Goal: Task Accomplishment & Management: Use online tool/utility

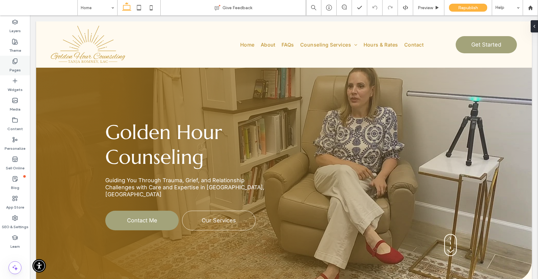
click at [18, 63] on div "Pages" at bounding box center [15, 66] width 30 height 20
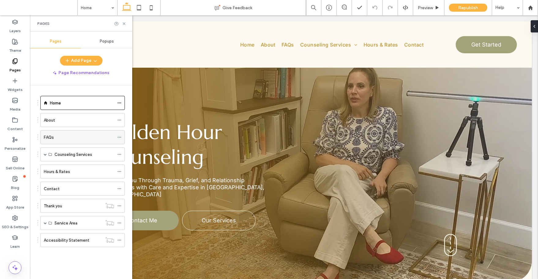
click at [53, 138] on label "FAQs" at bounding box center [49, 137] width 10 height 11
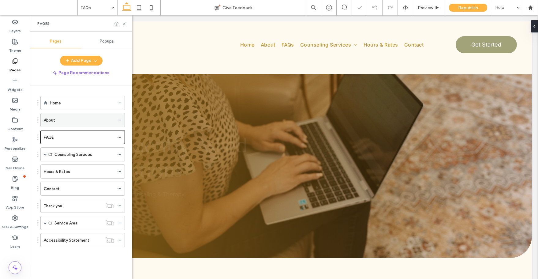
click at [57, 119] on div "About" at bounding box center [79, 120] width 70 height 6
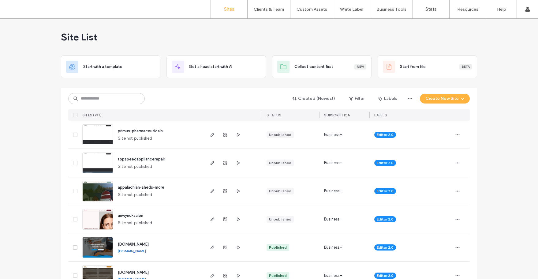
click at [94, 100] on input at bounding box center [106, 98] width 76 height 11
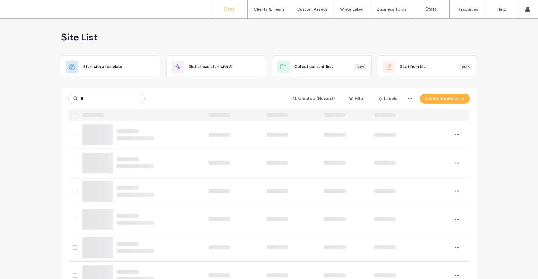
type input "*"
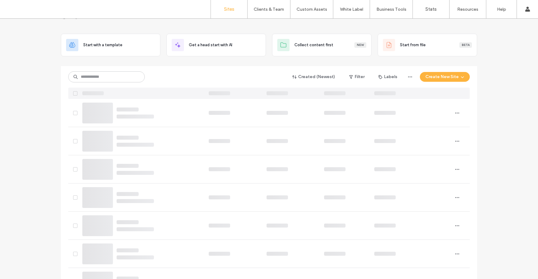
scroll to position [22, 0]
click at [99, 77] on input at bounding box center [106, 76] width 76 height 11
type input "******"
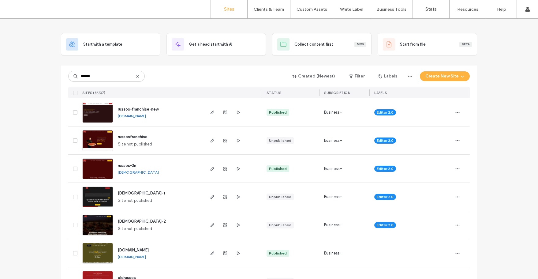
click at [96, 108] on img at bounding box center [98, 123] width 30 height 42
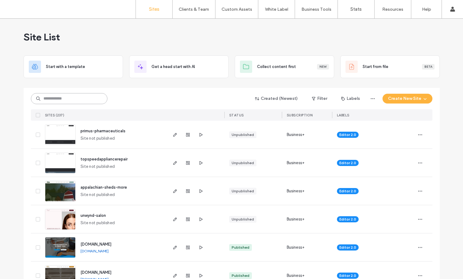
click at [83, 99] on input at bounding box center [69, 98] width 76 height 11
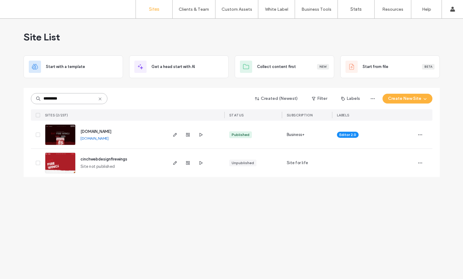
type input "*********"
click at [54, 132] on img at bounding box center [60, 146] width 30 height 42
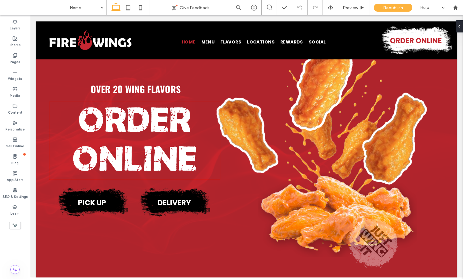
scroll to position [280, 0]
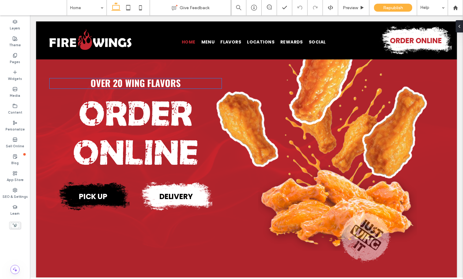
click at [150, 80] on strong "Over 20 Wing Flavors" at bounding box center [136, 83] width 90 height 14
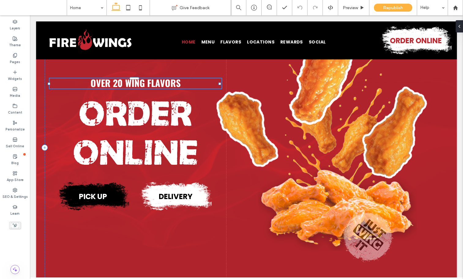
click at [150, 80] on strong "Over 20 Wing Flavors" at bounding box center [136, 83] width 90 height 14
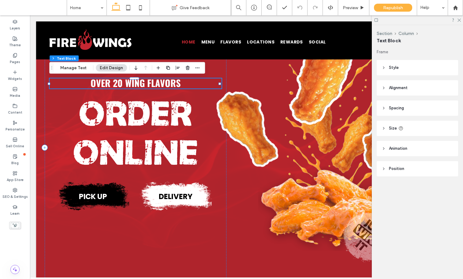
click at [150, 80] on strong "Over 20 Wing Flavors" at bounding box center [136, 83] width 90 height 14
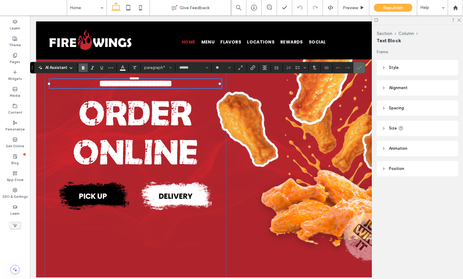
click at [359, 68] on icon "Confirm" at bounding box center [359, 67] width 5 height 5
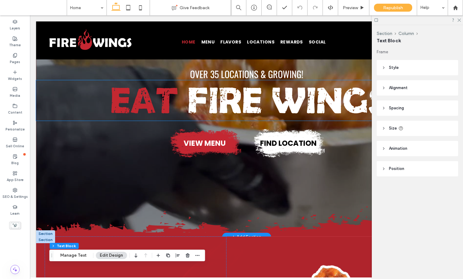
scroll to position [43, 0]
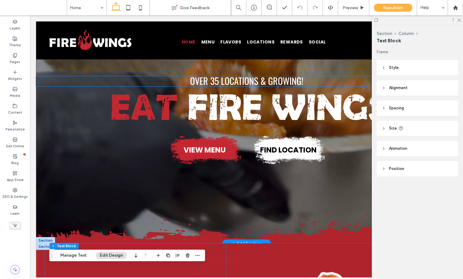
click at [227, 75] on span "Over 35 Locations & Growing!" at bounding box center [246, 81] width 113 height 14
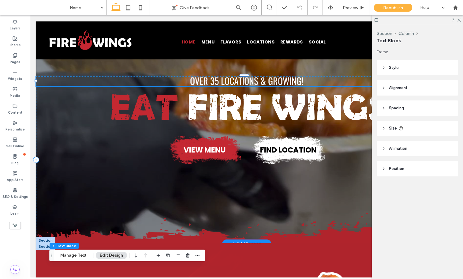
click at [227, 76] on div at bounding box center [244, 76] width 416 height 0
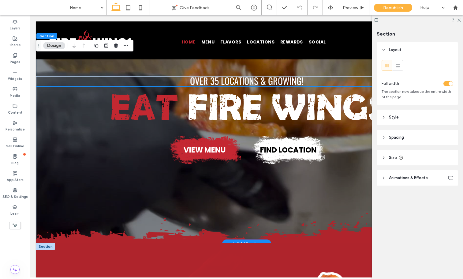
click at [227, 77] on span "Over 35 Locations & Growing!" at bounding box center [246, 81] width 113 height 14
click at [227, 77] on div "Over 35 Locations & Growing!" at bounding box center [246, 81] width 421 height 10
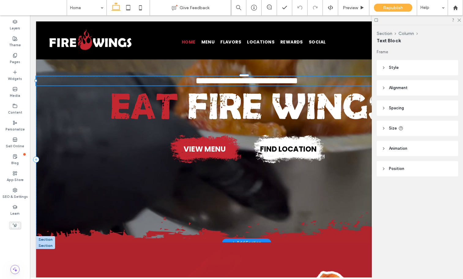
type input "******"
type input "**"
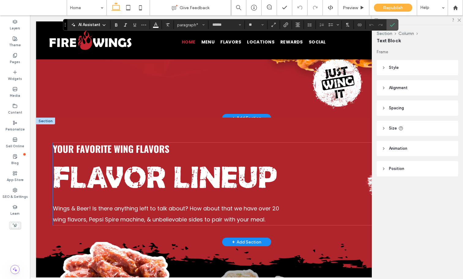
scroll to position [452, 0]
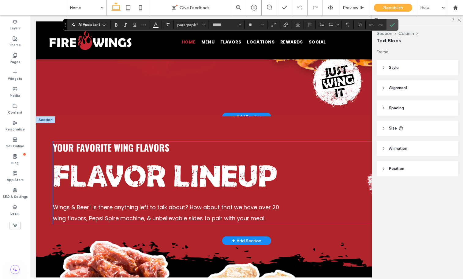
click at [155, 211] on p "Wings & Beer! Is there anything left to talk about? How about that we have over…" at bounding box center [168, 213] width 231 height 22
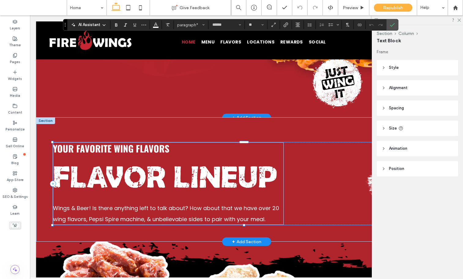
click at [155, 211] on p "Wings & Beer! Is there anything left to talk about? How about that we have over…" at bounding box center [168, 214] width 231 height 22
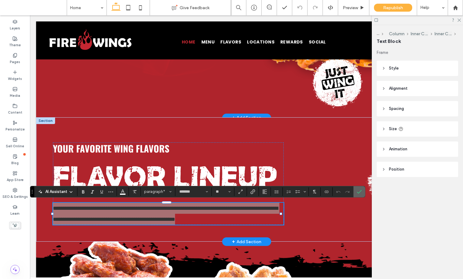
click at [362, 192] on label "Confirm" at bounding box center [359, 191] width 9 height 11
